Goal: Task Accomplishment & Management: Complete application form

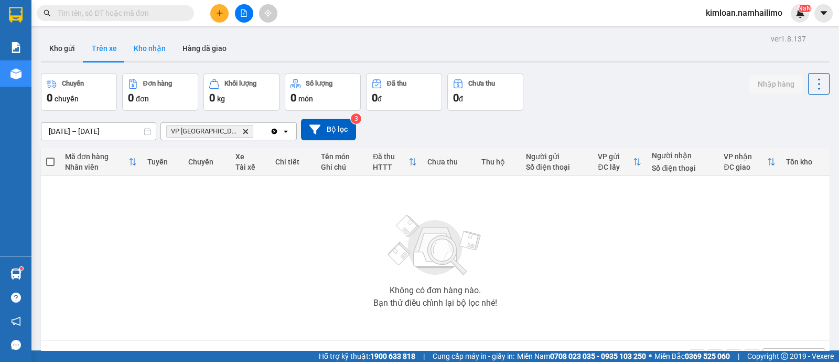
click at [137, 43] on button "Kho nhận" at bounding box center [149, 48] width 49 height 25
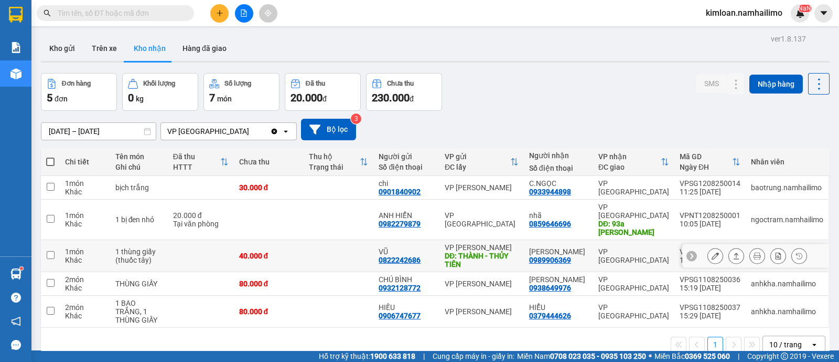
click at [51, 251] on input "checkbox" at bounding box center [51, 255] width 8 height 8
checkbox input "true"
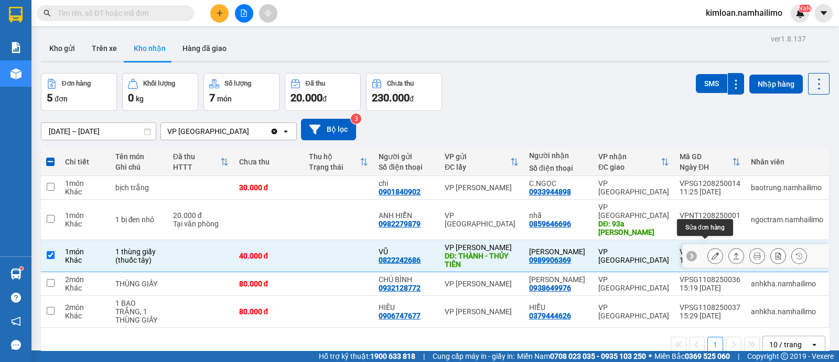
click at [712, 252] on icon at bounding box center [715, 255] width 7 height 7
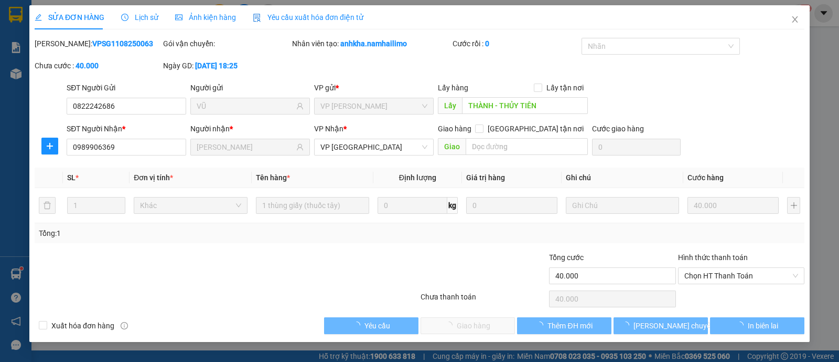
type input "0822242686"
type input "VŨ"
type input "THÀNH - THỦY TIÊN"
type input "0989906369"
type input "[PERSON_NAME]"
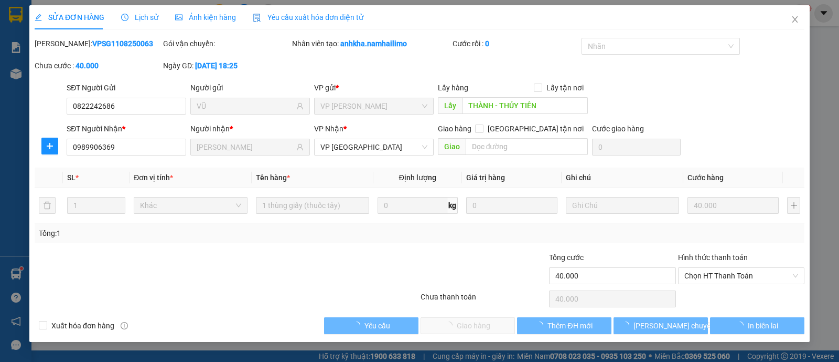
type input "40.000"
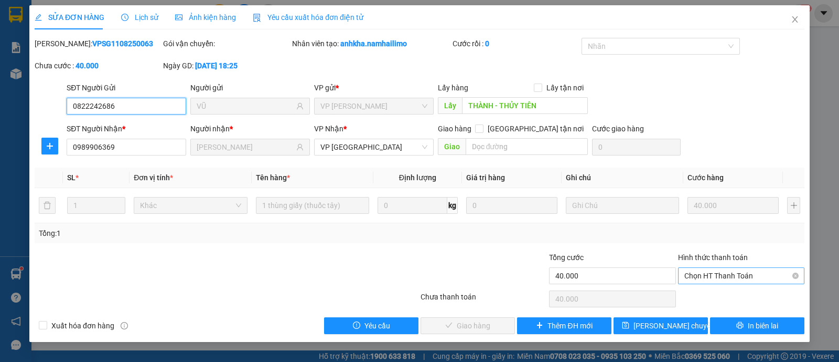
click at [735, 277] on span "Chọn HT Thanh Toán" at bounding box center [742, 276] width 114 height 16
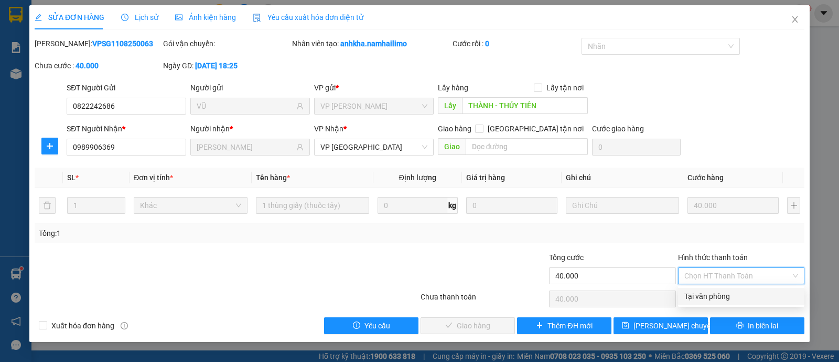
click at [731, 297] on div "Tại văn phòng" at bounding box center [742, 296] width 114 height 12
type input "0"
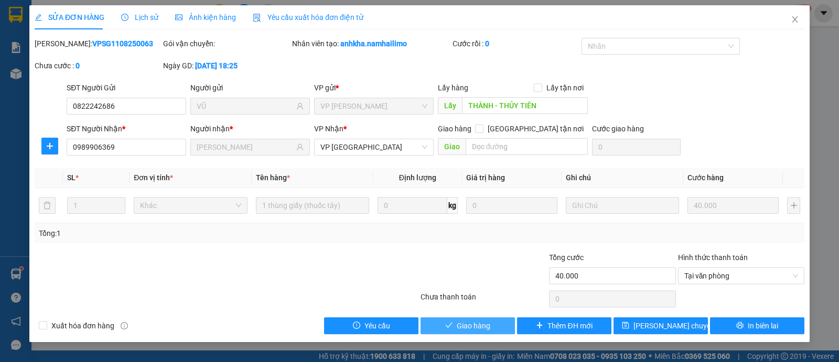
click at [463, 320] on span "Giao hàng" at bounding box center [474, 326] width 34 height 12
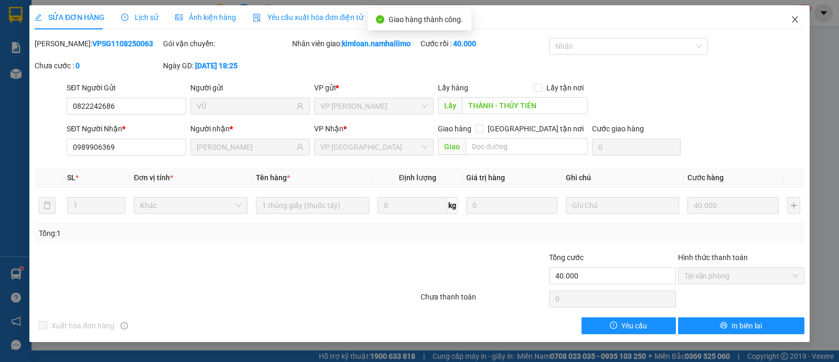
click at [790, 24] on span "Close" at bounding box center [795, 19] width 29 height 29
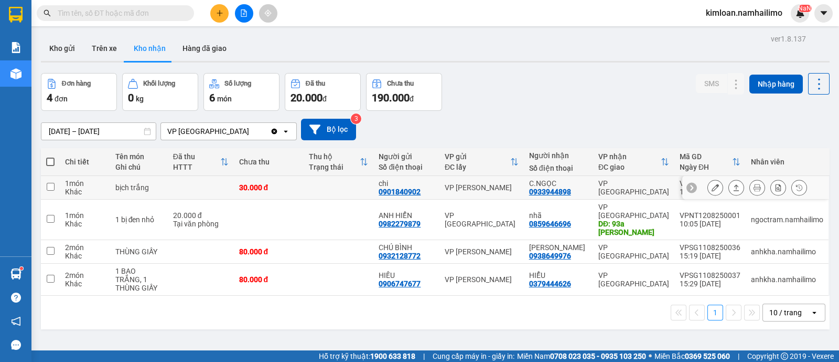
click at [50, 186] on input "checkbox" at bounding box center [51, 187] width 8 height 8
checkbox input "true"
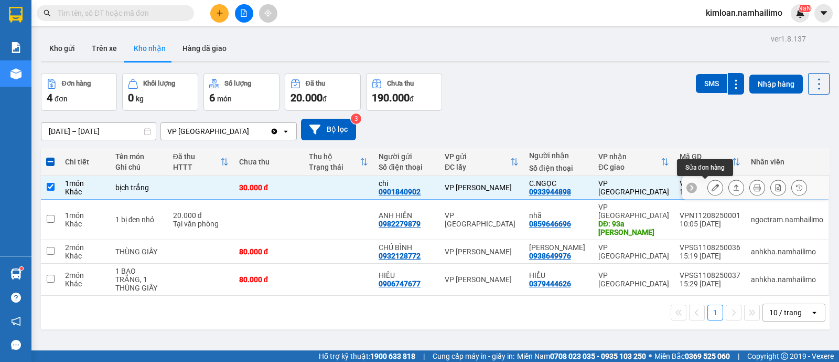
click at [712, 187] on icon at bounding box center [715, 187] width 7 height 7
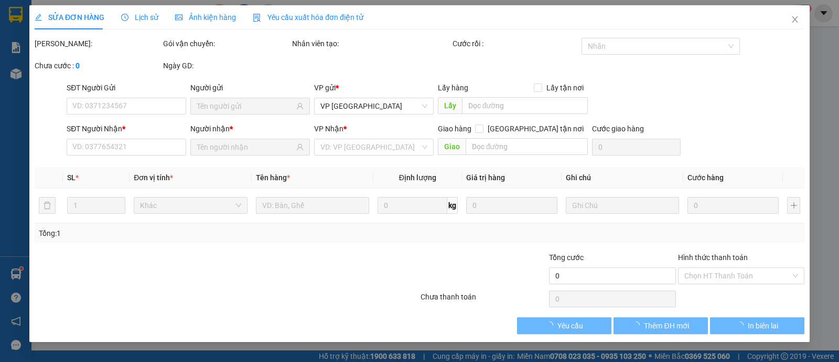
type input "0901840902"
type input "chi"
type input "0933944898"
type input "C.NGỌC"
type input "30.000"
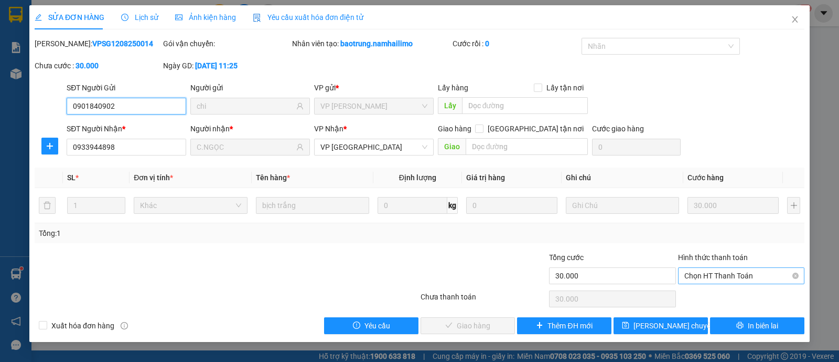
click at [737, 272] on span "Chọn HT Thanh Toán" at bounding box center [742, 276] width 114 height 16
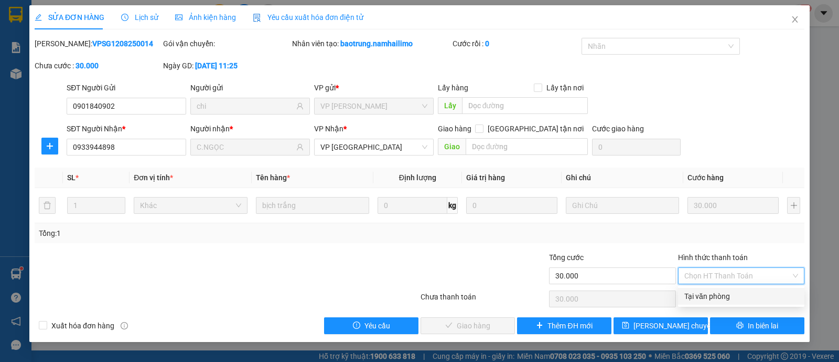
click at [730, 296] on div "Tại văn phòng" at bounding box center [742, 296] width 114 height 12
type input "0"
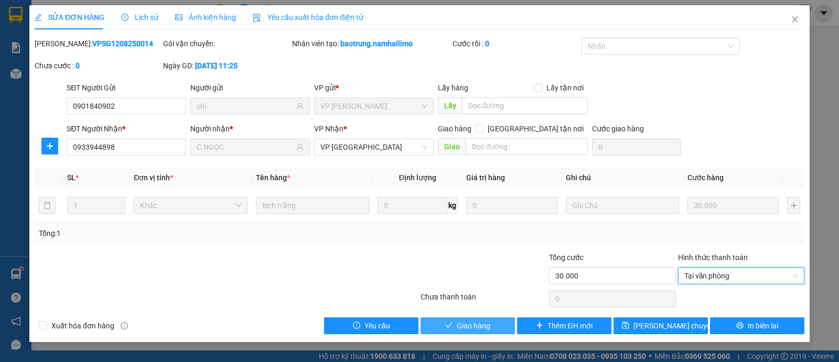
click at [481, 317] on button "Giao hàng" at bounding box center [468, 325] width 94 height 17
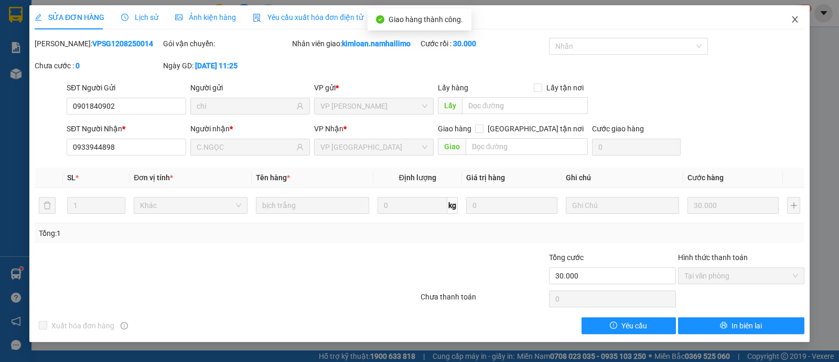
click at [796, 18] on icon "close" at bounding box center [795, 19] width 6 height 6
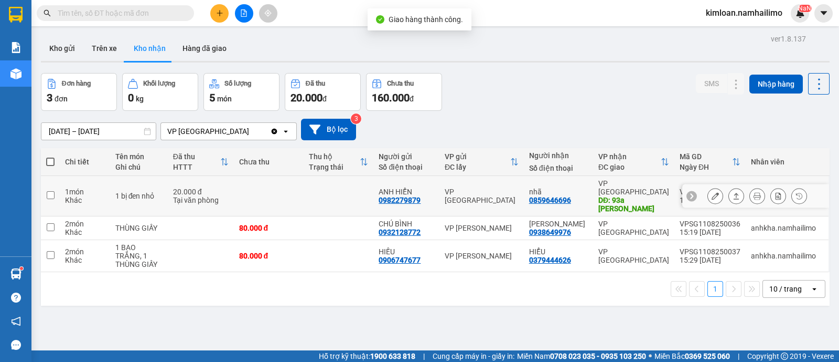
click at [58, 188] on td at bounding box center [50, 196] width 19 height 40
checkbox input "true"
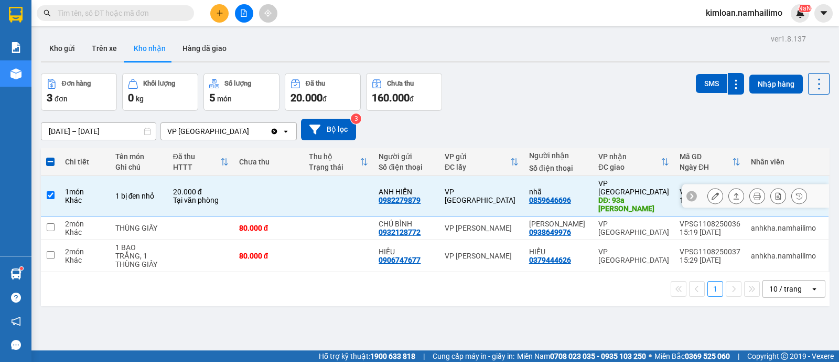
click at [708, 198] on button at bounding box center [715, 196] width 15 height 18
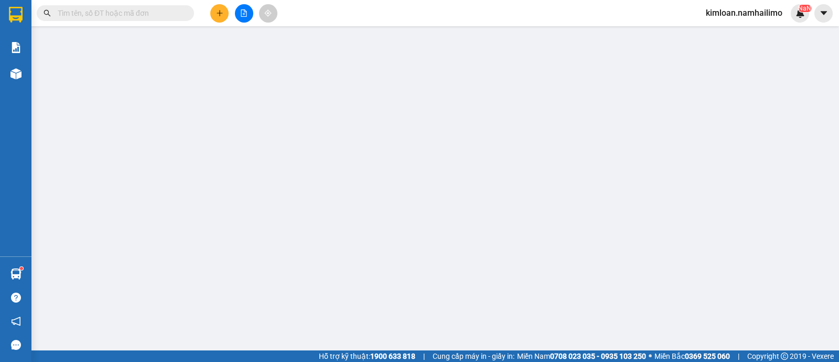
type input "0982279879"
type input "ANH HIỂN"
type input "0859646696"
type input "nhã"
type input "93a [PERSON_NAME]"
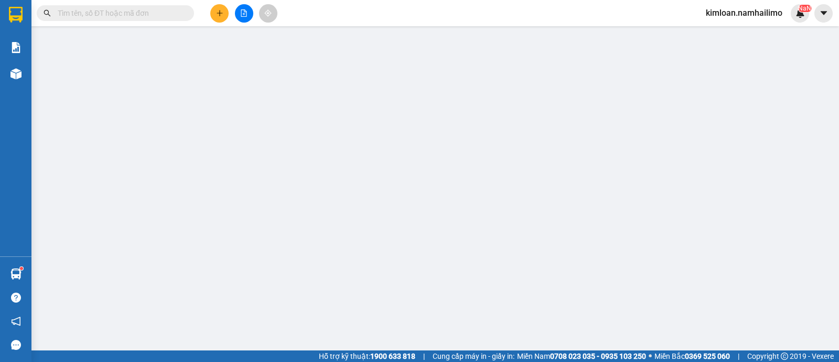
type input "20.000"
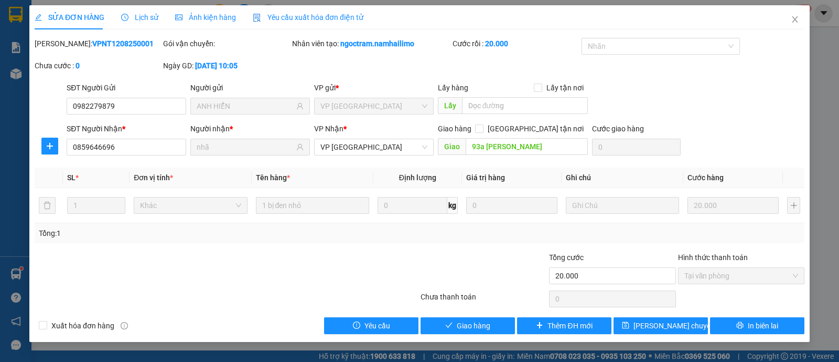
click at [483, 316] on div "Total Paid Fee 20.000 Total UnPaid Fee 0 Cash Collection Total Fee Mã ĐH: VPNT1…" at bounding box center [420, 186] width 770 height 296
click at [480, 323] on span "Giao hàng" at bounding box center [474, 326] width 34 height 12
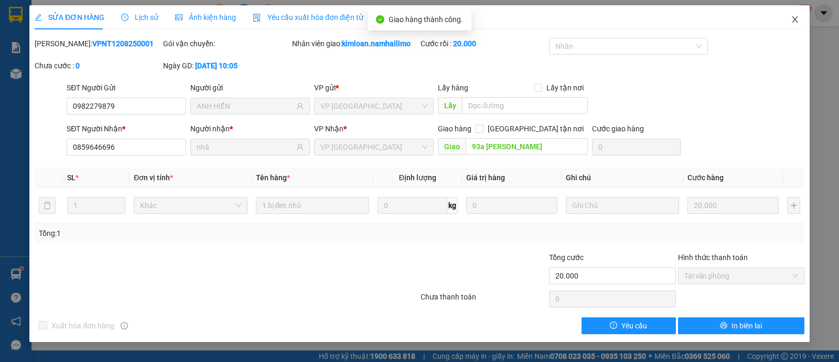
click at [800, 16] on span "Close" at bounding box center [795, 19] width 29 height 29
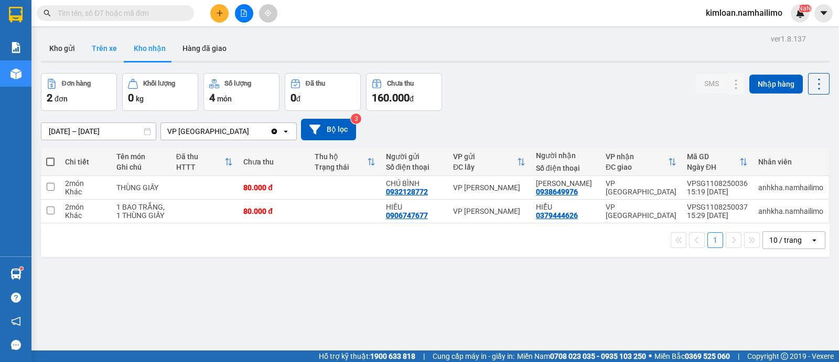
click at [93, 42] on button "Trên xe" at bounding box center [104, 48] width 42 height 25
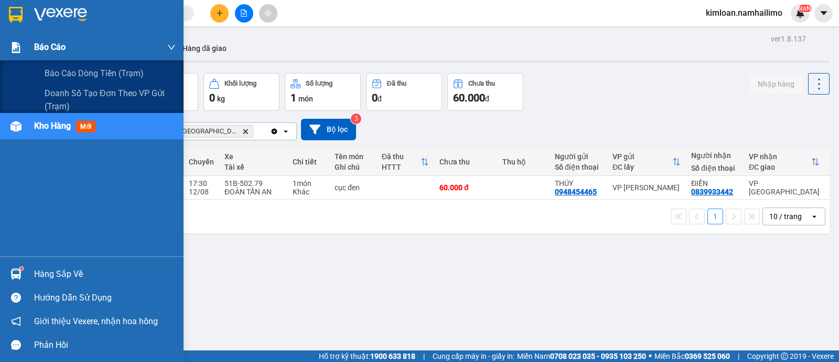
click at [55, 44] on span "Báo cáo" at bounding box center [49, 46] width 31 height 13
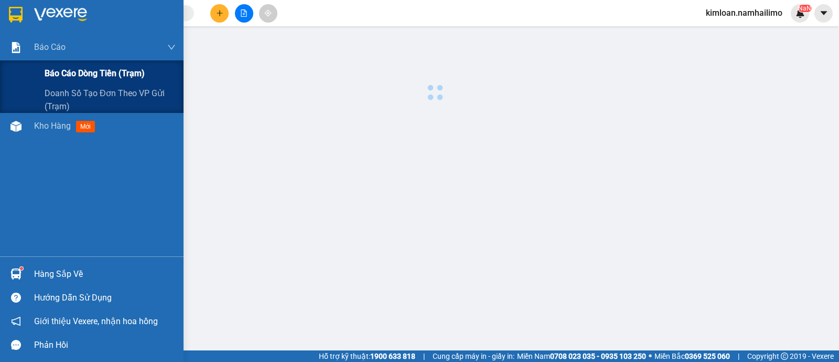
click at [94, 73] on span "Báo cáo dòng tiền (trạm)" at bounding box center [95, 73] width 100 height 13
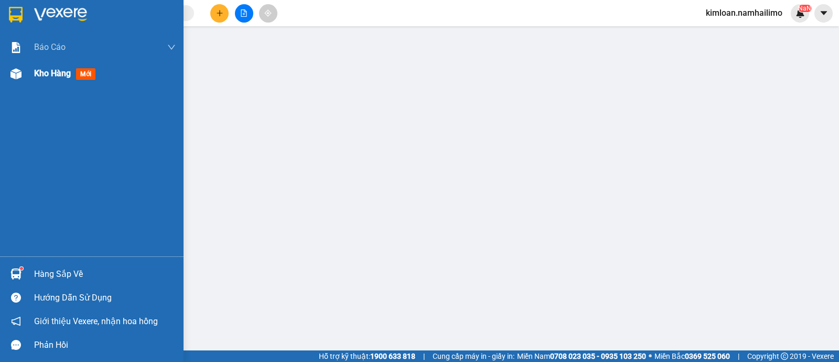
click at [49, 68] on span "Kho hàng" at bounding box center [52, 73] width 37 height 10
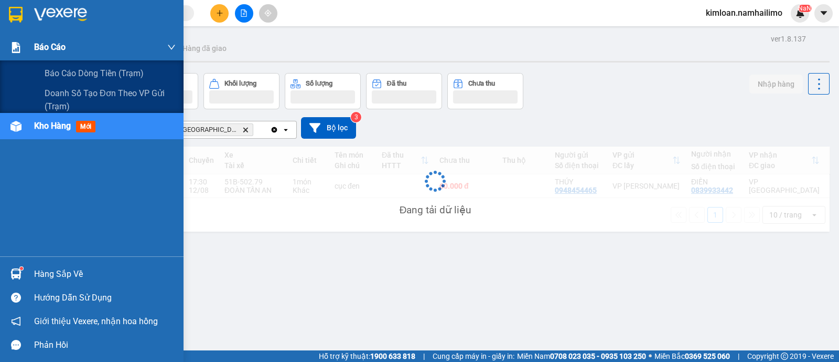
click at [57, 45] on span "Báo cáo" at bounding box center [49, 46] width 31 height 13
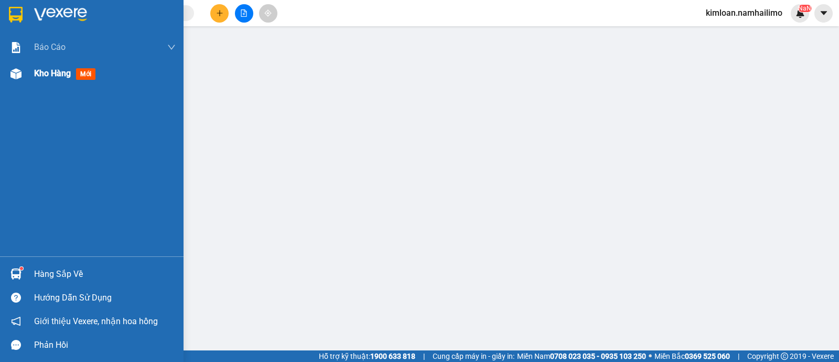
click at [10, 73] on img at bounding box center [15, 73] width 11 height 11
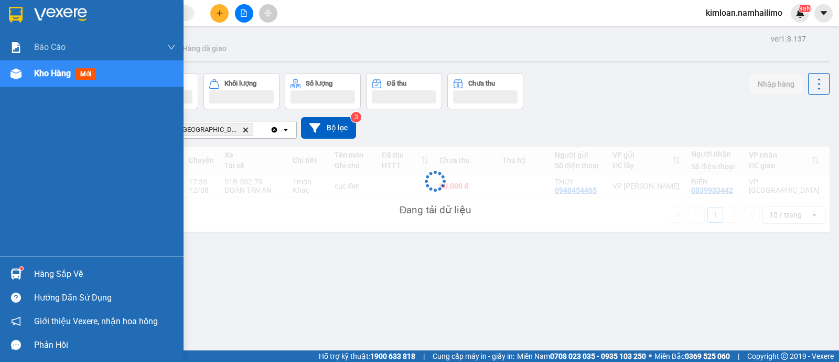
click at [52, 66] on div "Kho hàng mới" at bounding box center [105, 73] width 142 height 26
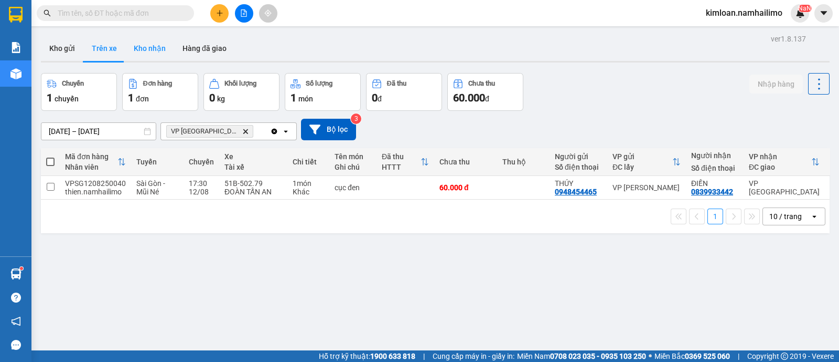
click at [142, 42] on button "Kho nhận" at bounding box center [149, 48] width 49 height 25
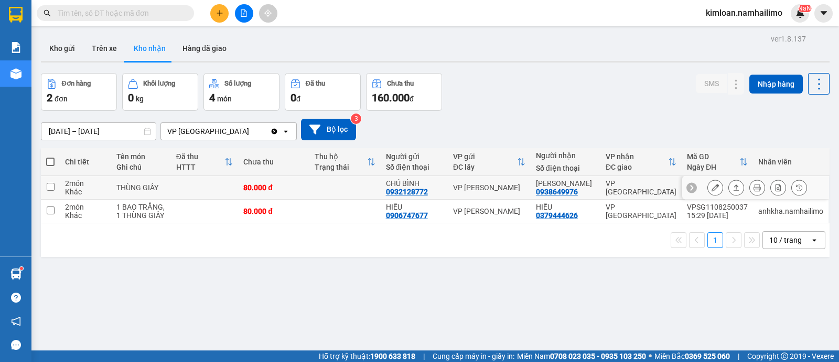
click at [52, 187] on input "checkbox" at bounding box center [51, 187] width 8 height 8
checkbox input "true"
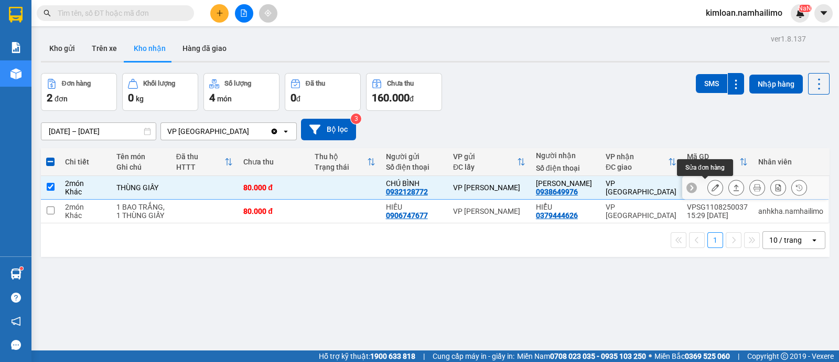
click at [710, 185] on button at bounding box center [715, 187] width 15 height 18
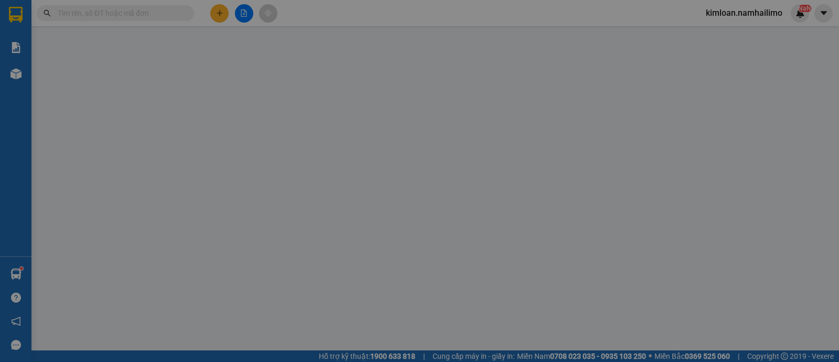
type input "0932128772"
type input "CHÚ BÌNH"
type input "0938649976"
type input "[PERSON_NAME]"
type input "80.000"
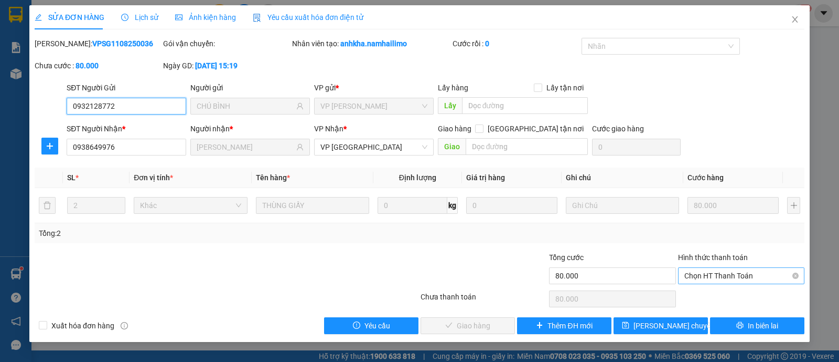
drag, startPoint x: 715, startPoint y: 269, endPoint x: 711, endPoint y: 277, distance: 9.2
click at [715, 269] on span "Chọn HT Thanh Toán" at bounding box center [742, 276] width 114 height 16
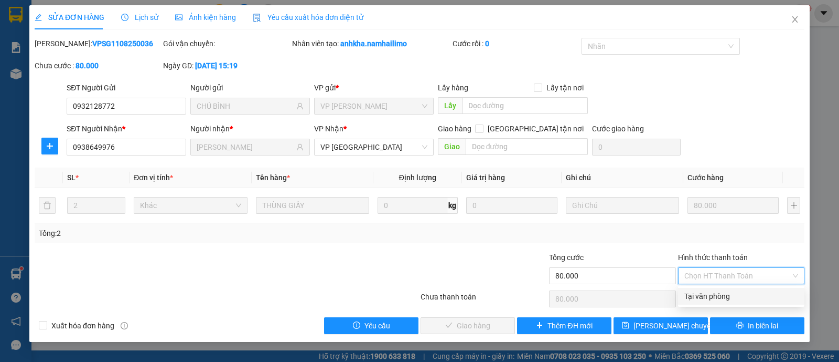
click at [704, 292] on div "Tại văn phòng" at bounding box center [742, 296] width 114 height 12
type input "0"
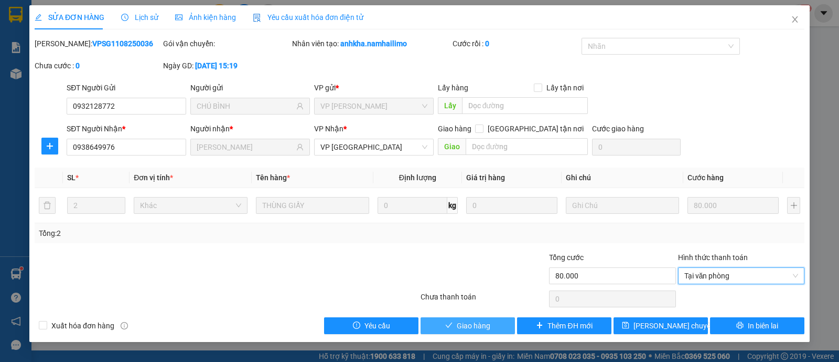
drag, startPoint x: 480, startPoint y: 320, endPoint x: 488, endPoint y: 306, distance: 15.9
click at [480, 320] on span "Giao hàng" at bounding box center [474, 326] width 34 height 12
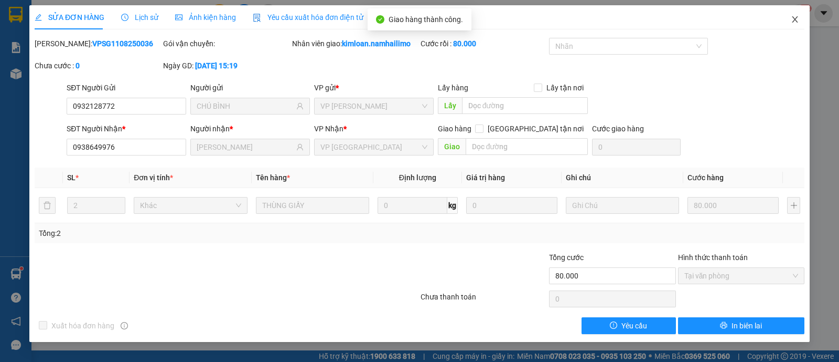
click at [800, 25] on span "Close" at bounding box center [795, 19] width 29 height 29
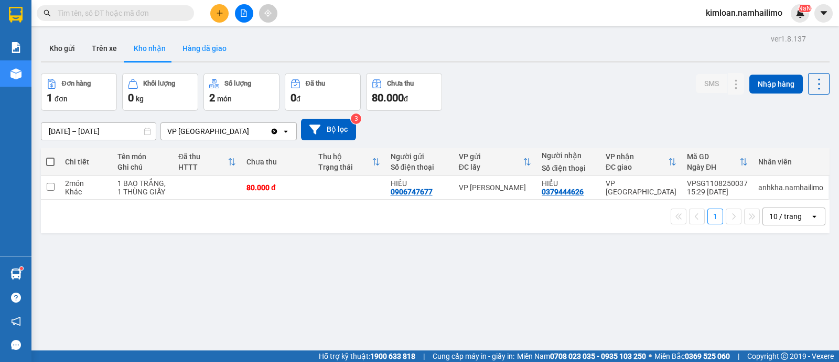
click at [208, 47] on button "Hàng đã giao" at bounding box center [204, 48] width 61 height 25
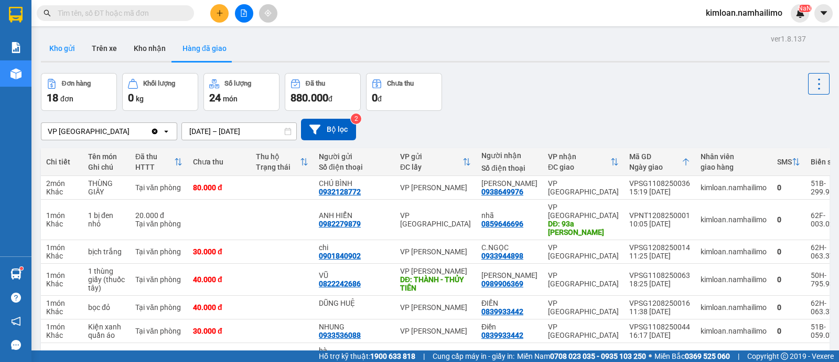
click at [62, 54] on button "Kho gửi" at bounding box center [62, 48] width 42 height 25
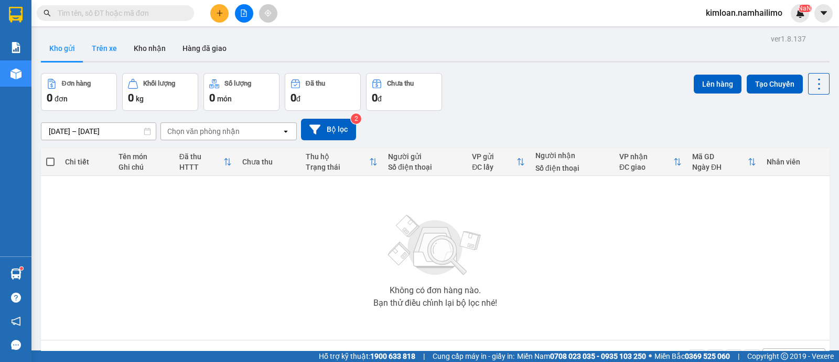
click at [99, 46] on button "Trên xe" at bounding box center [104, 48] width 42 height 25
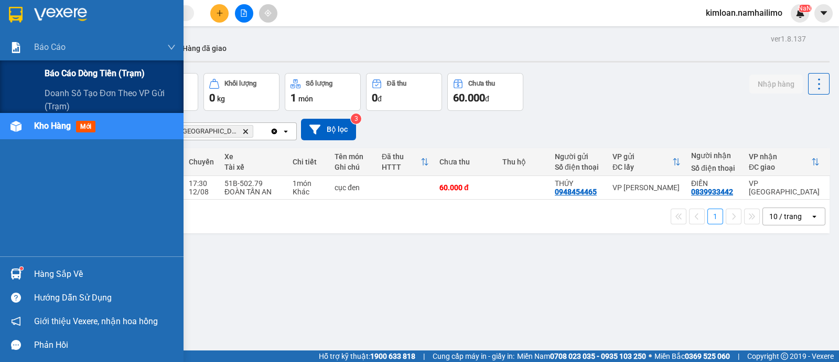
click at [57, 74] on span "Báo cáo dòng tiền (trạm)" at bounding box center [95, 73] width 100 height 13
